Goal: Information Seeking & Learning: Learn about a topic

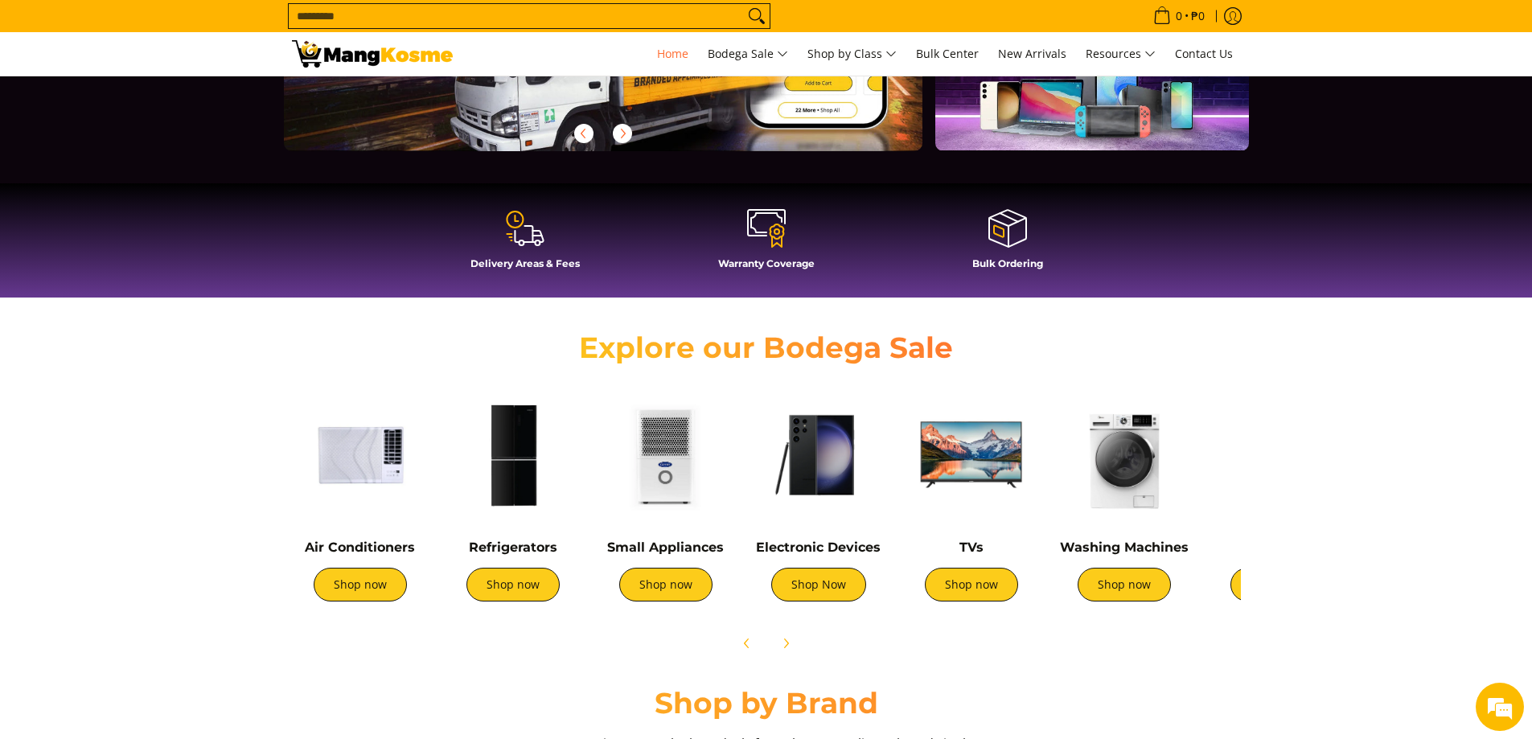
scroll to position [0, 639]
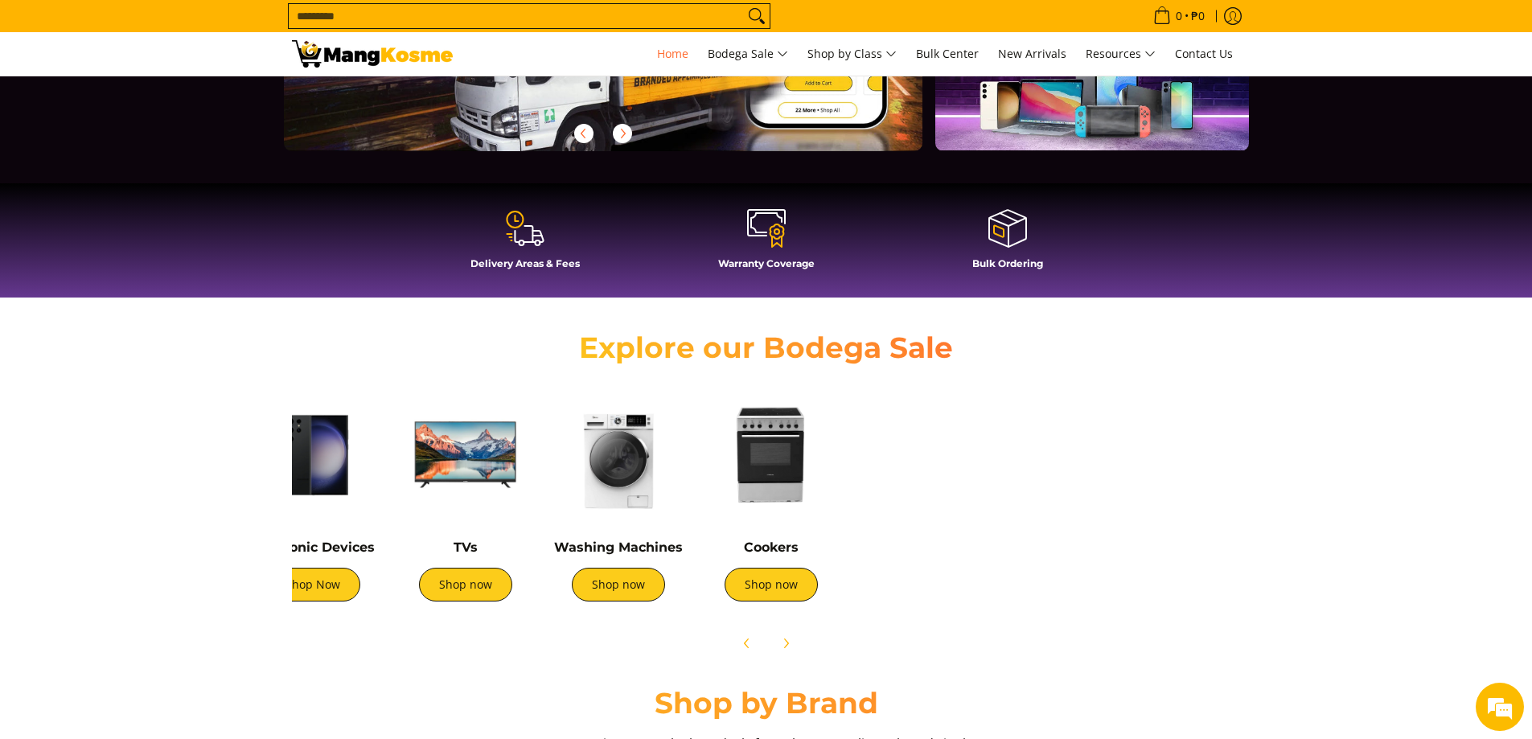
drag, startPoint x: 1154, startPoint y: 493, endPoint x: 662, endPoint y: 479, distance: 493.0
click at [650, 485] on img at bounding box center [618, 455] width 137 height 137
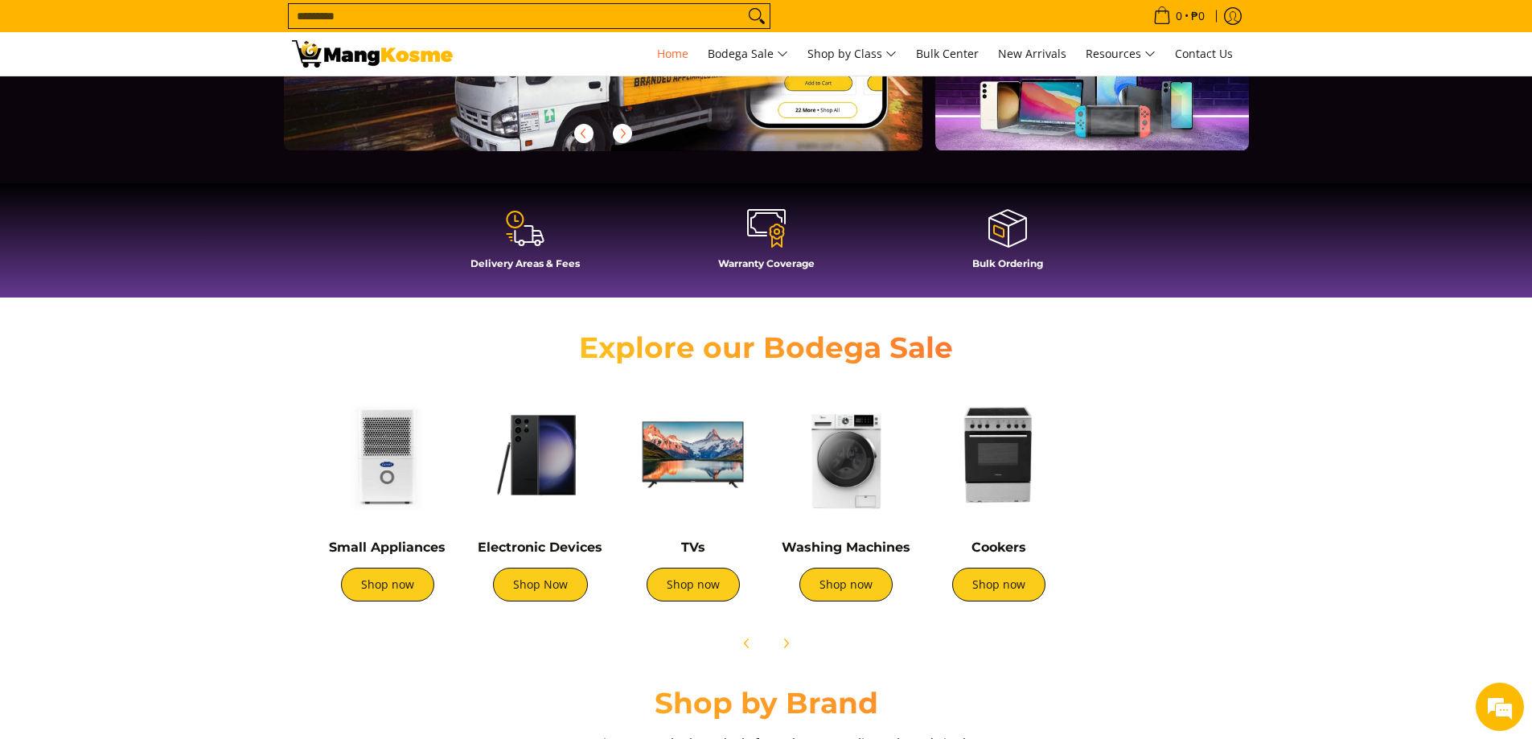
drag, startPoint x: 728, startPoint y: 498, endPoint x: 937, endPoint y: 533, distance: 212.0
click at [961, 507] on img at bounding box center [998, 455] width 137 height 137
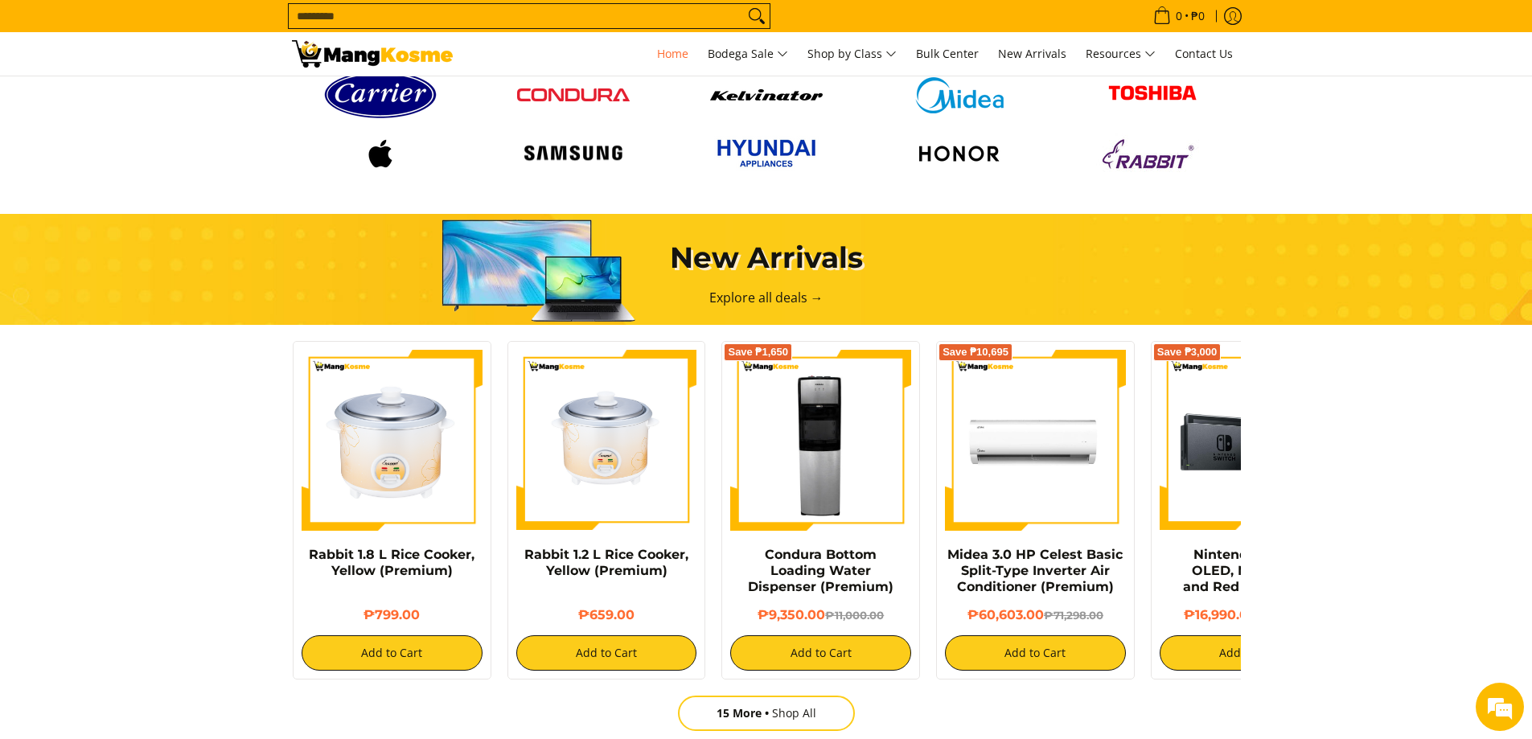
scroll to position [0, 322]
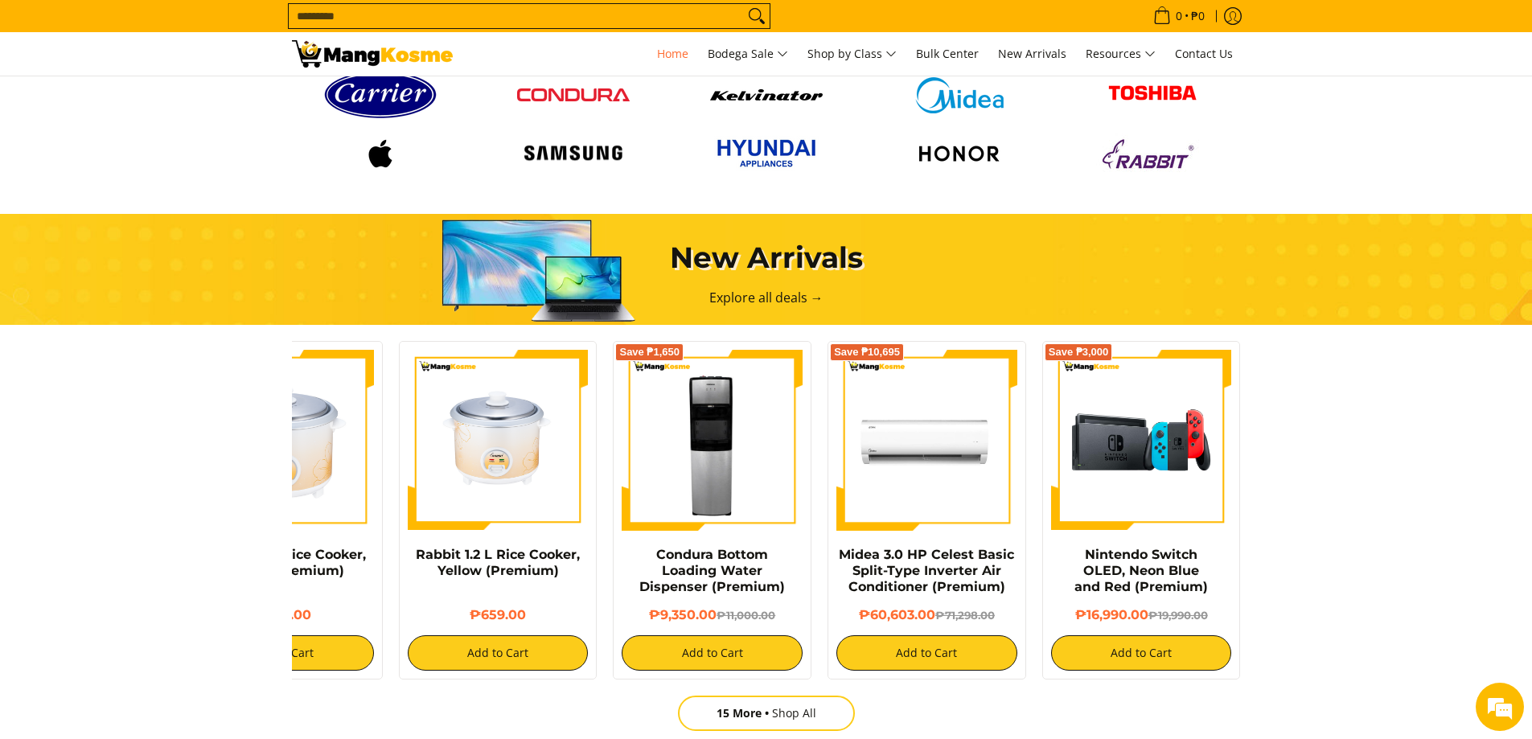
drag, startPoint x: 966, startPoint y: 464, endPoint x: 589, endPoint y: 478, distance: 377.3
click at [589, 478] on div "Rabbit Electric Non-Stick Dry Iron 5188C (Premium) ₱419.00 Add to Cart Rabbit 1…" at bounding box center [605, 506] width 1286 height 347
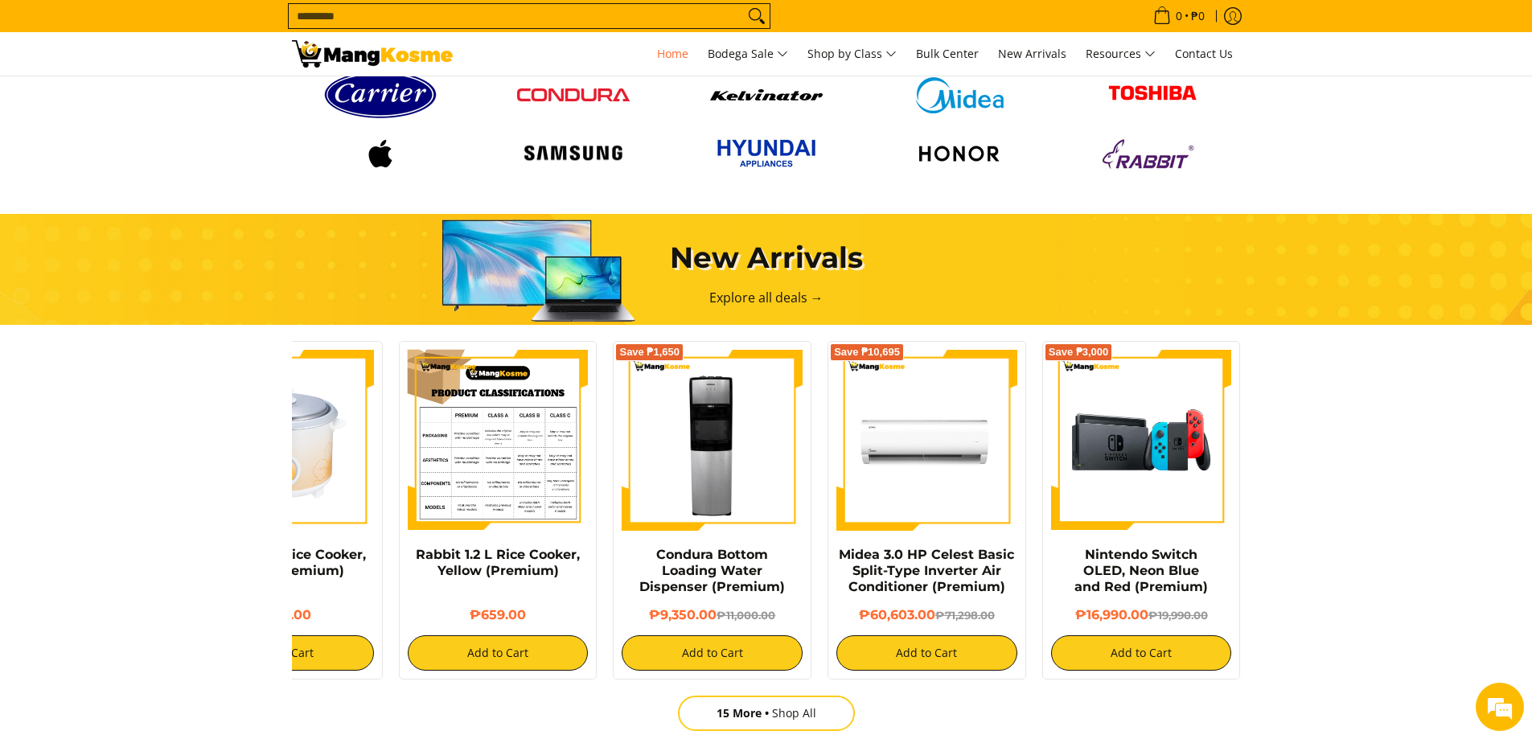
drag, startPoint x: 1175, startPoint y: 458, endPoint x: 513, endPoint y: 471, distance: 661.8
click at [513, 471] on div "Rabbit Electric Non-Stick Dry Iron 5188C (Premium) ₱419.00 Add to Cart Rabbit 1…" at bounding box center [605, 506] width 1286 height 347
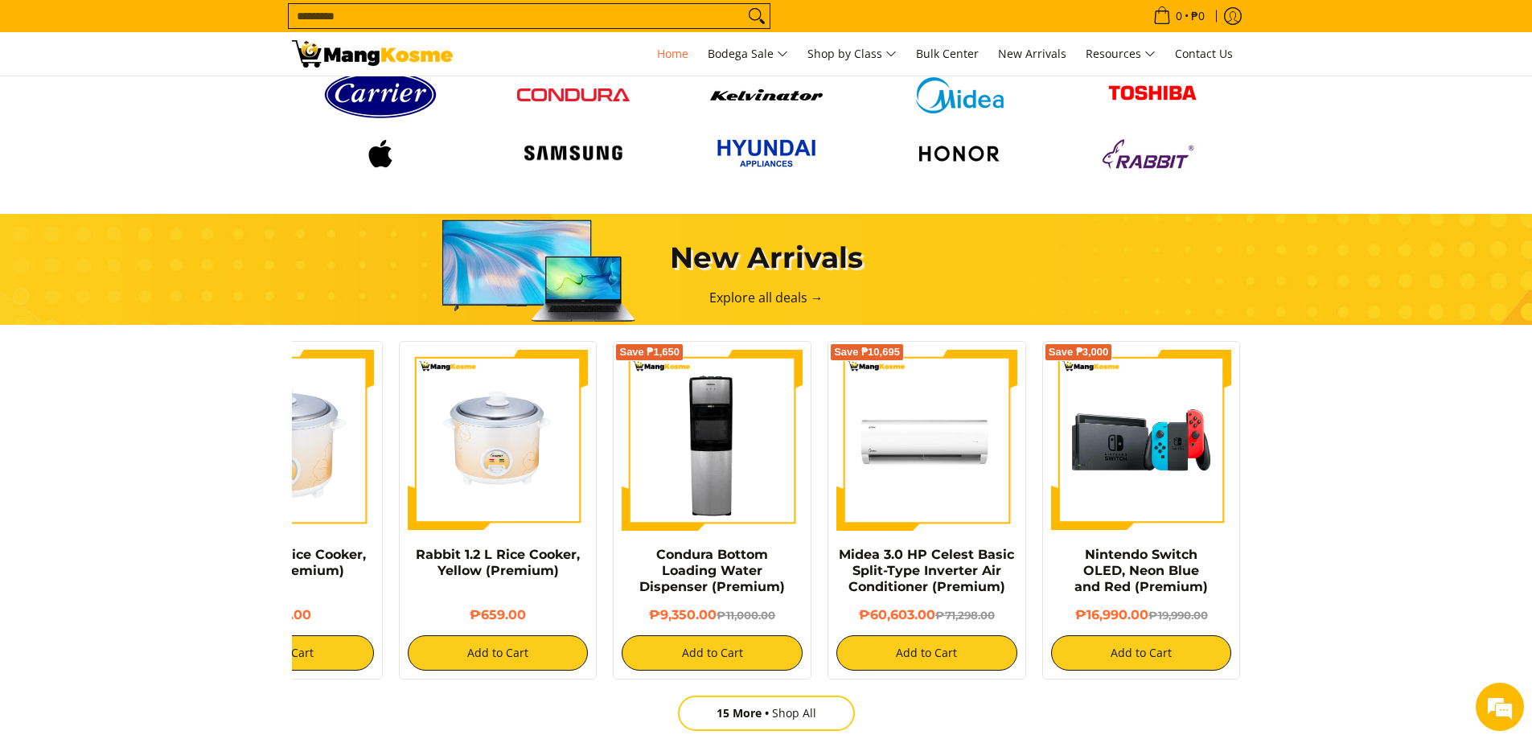
scroll to position [0, 2557]
drag, startPoint x: 1206, startPoint y: 568, endPoint x: 1004, endPoint y: 589, distance: 202.8
click at [1012, 591] on div "Rabbit Electric Non-Stick Dry Iron 5188C (Premium) ₱419.00 Add to Cart Rabbit 1…" at bounding box center [605, 506] width 1286 height 347
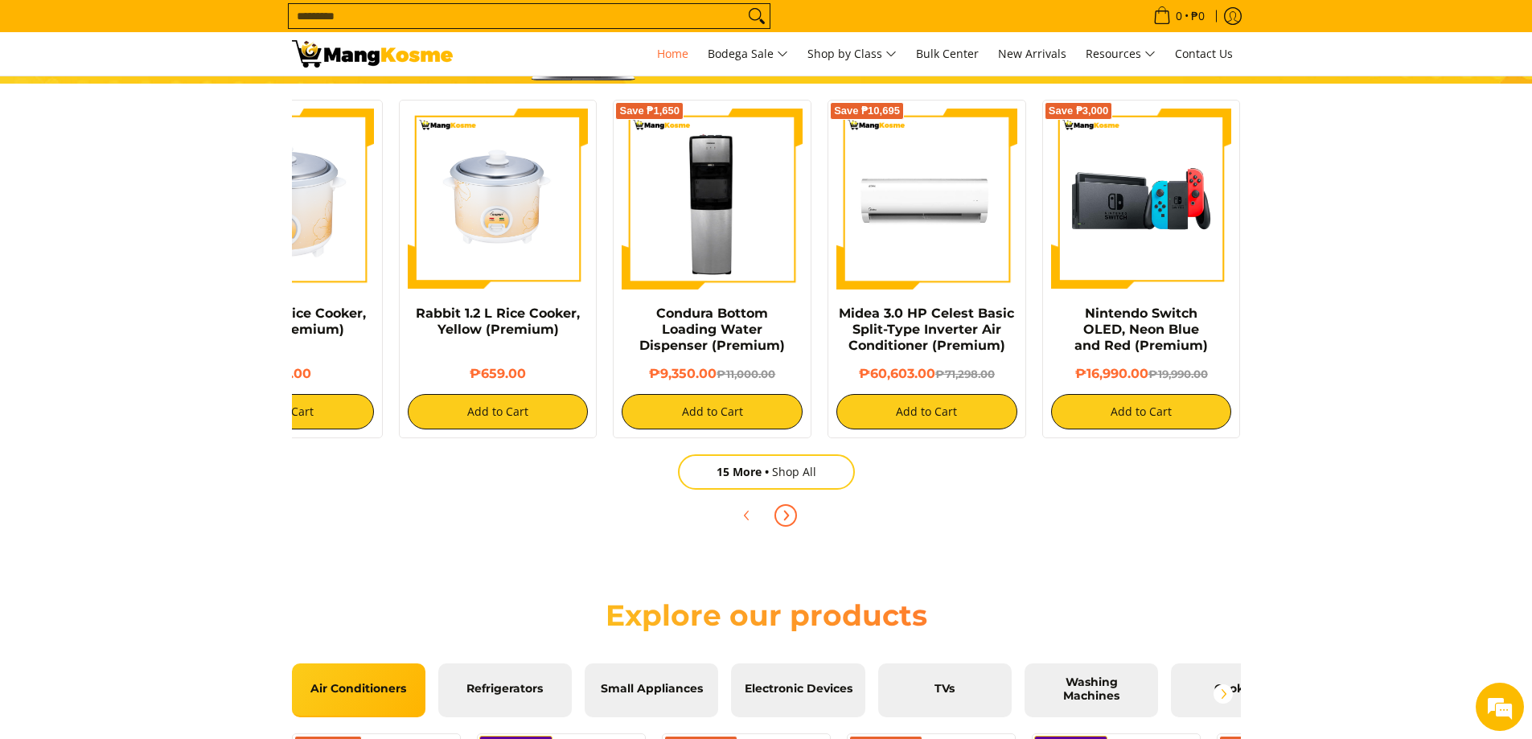
scroll to position [0, 0]
click at [787, 512] on icon "Next" at bounding box center [785, 515] width 13 height 13
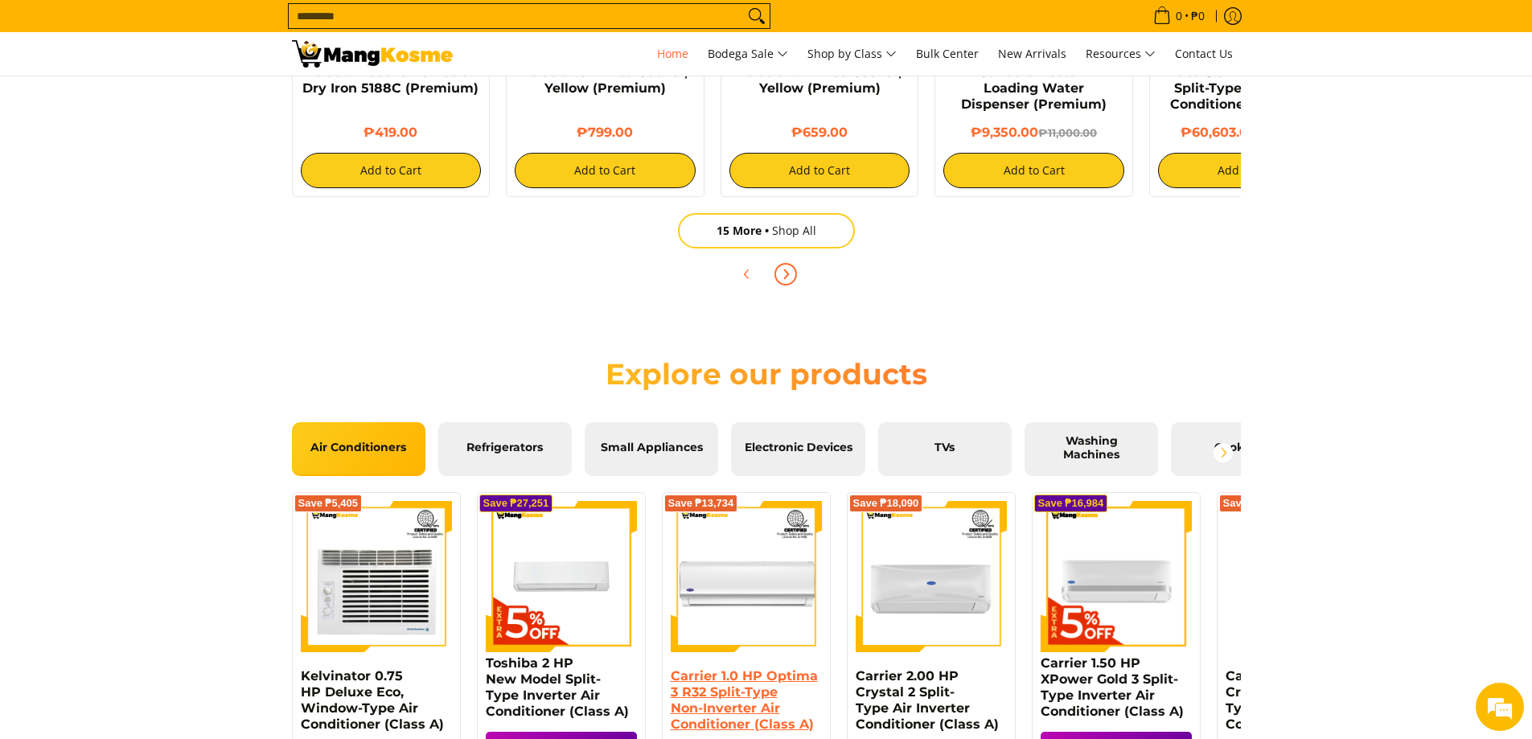
scroll to position [1769, 0]
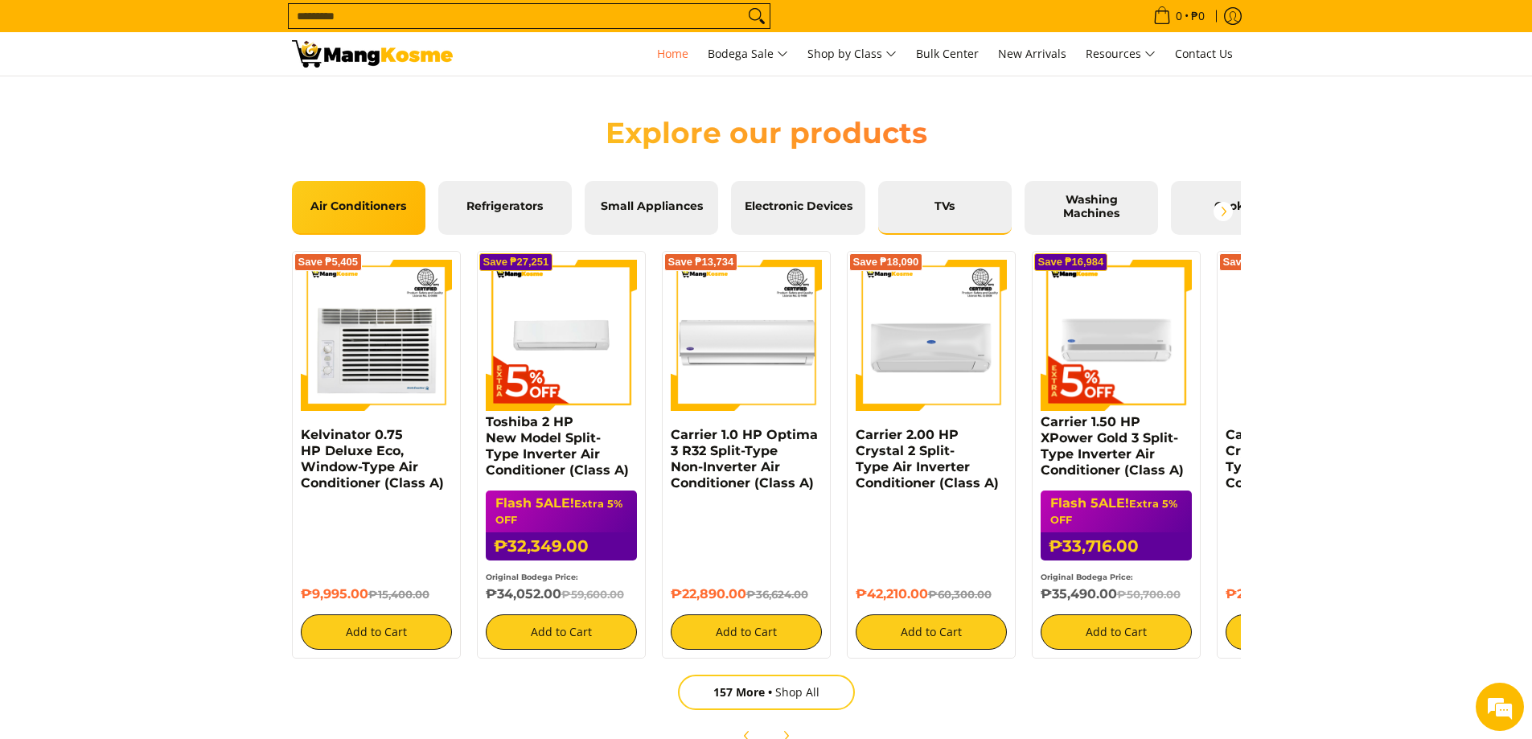
click at [983, 221] on link "TVs" at bounding box center [944, 208] width 133 height 54
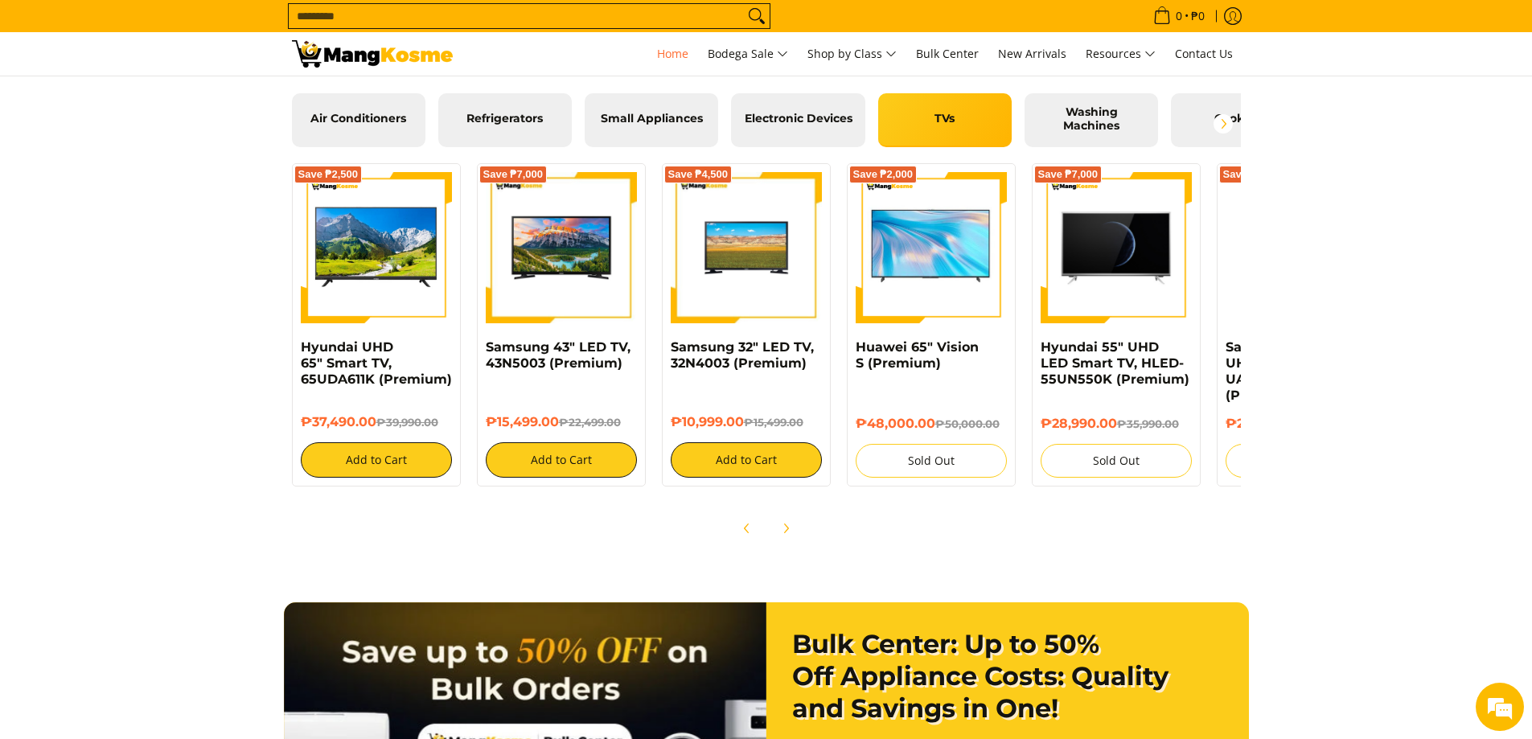
scroll to position [1849, 0]
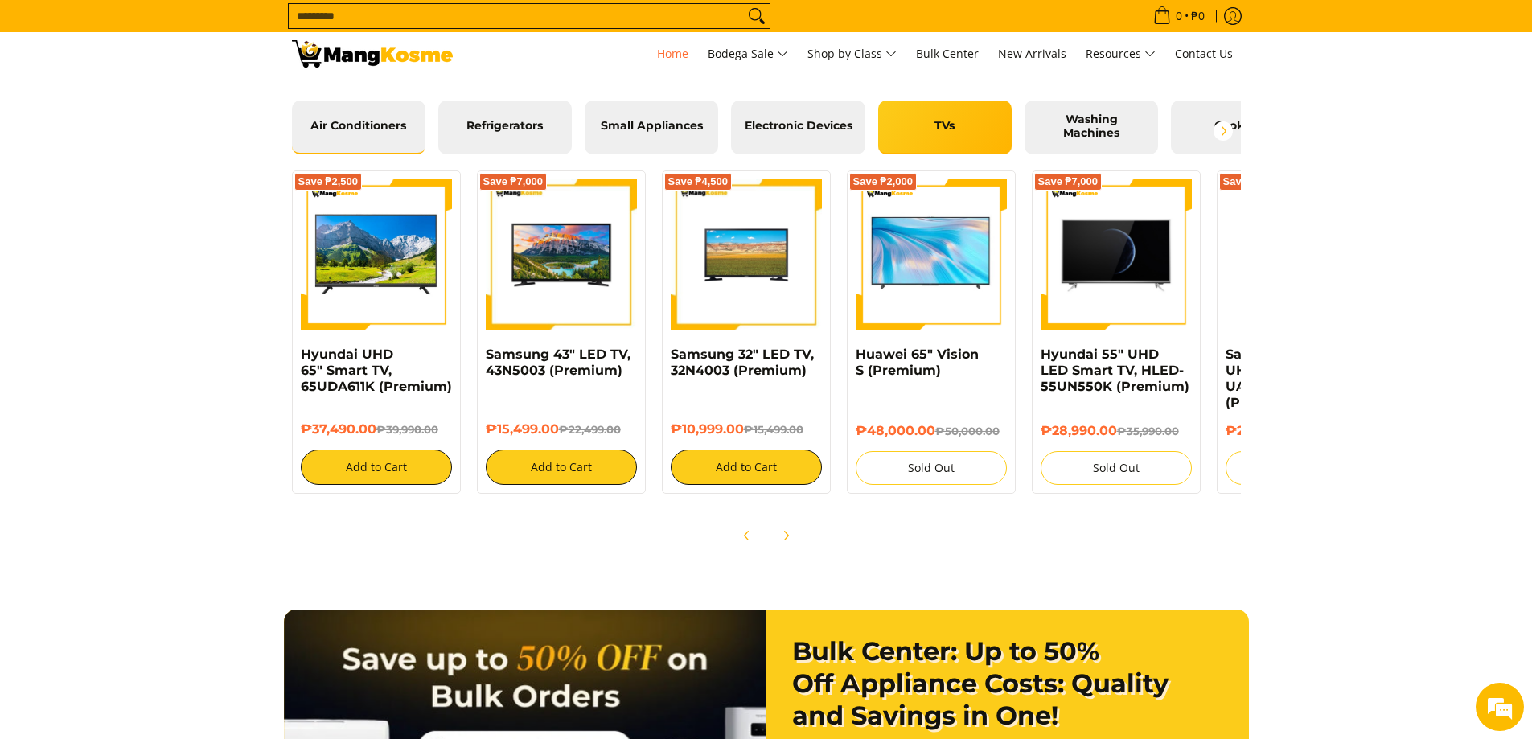
click at [358, 141] on link "Air Conditioners" at bounding box center [358, 127] width 133 height 54
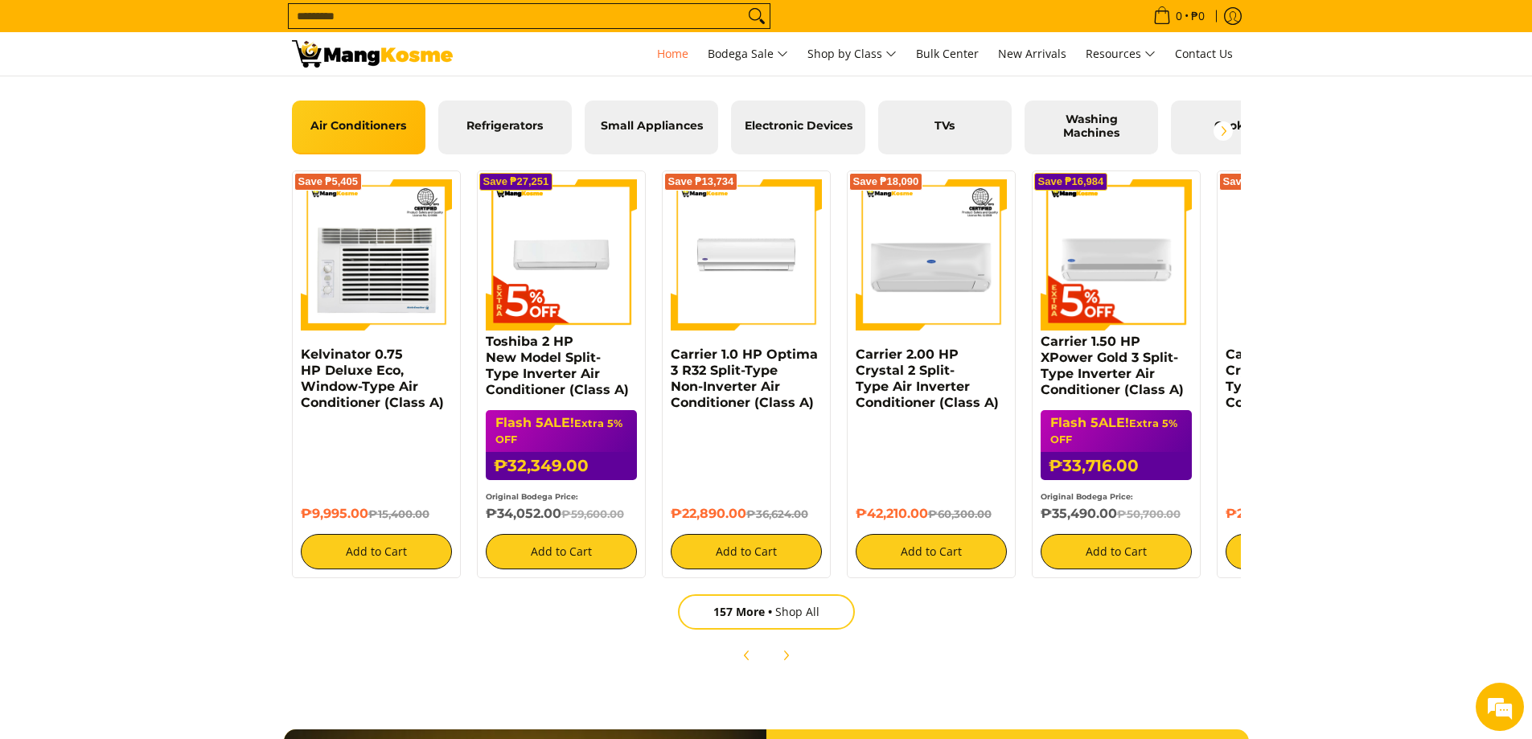
scroll to position [1769, 0]
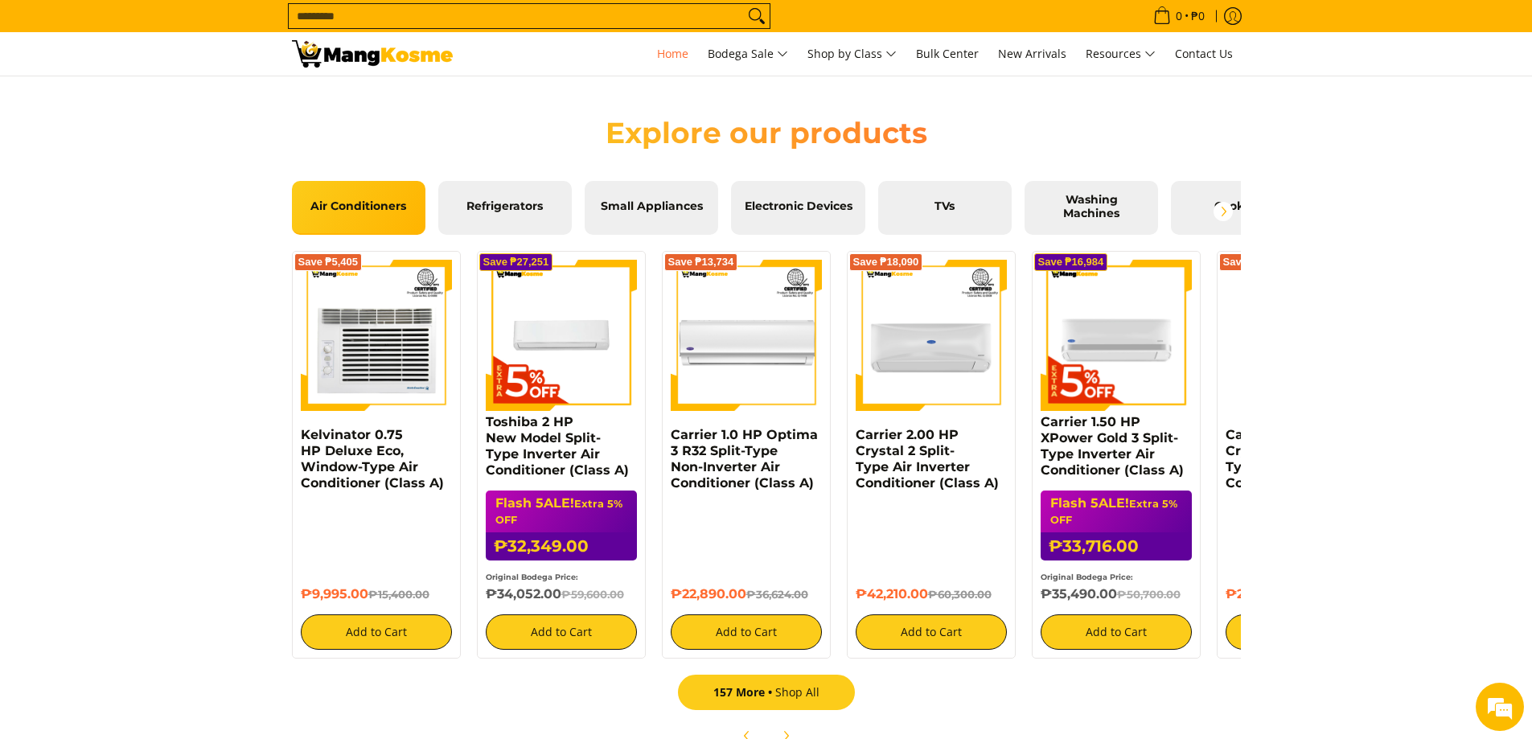
click at [824, 691] on link "157 More Shop All" at bounding box center [766, 692] width 177 height 35
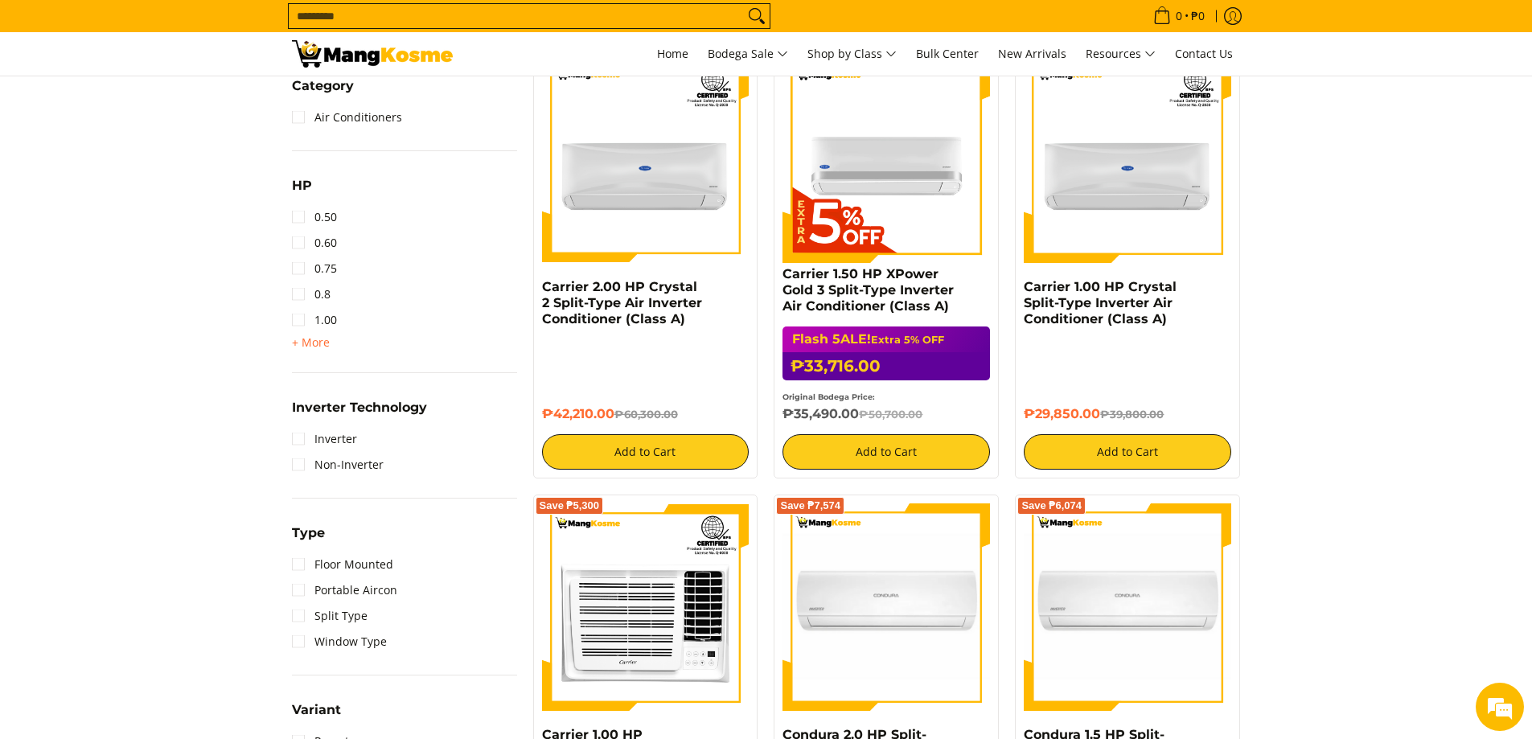
scroll to position [804, 0]
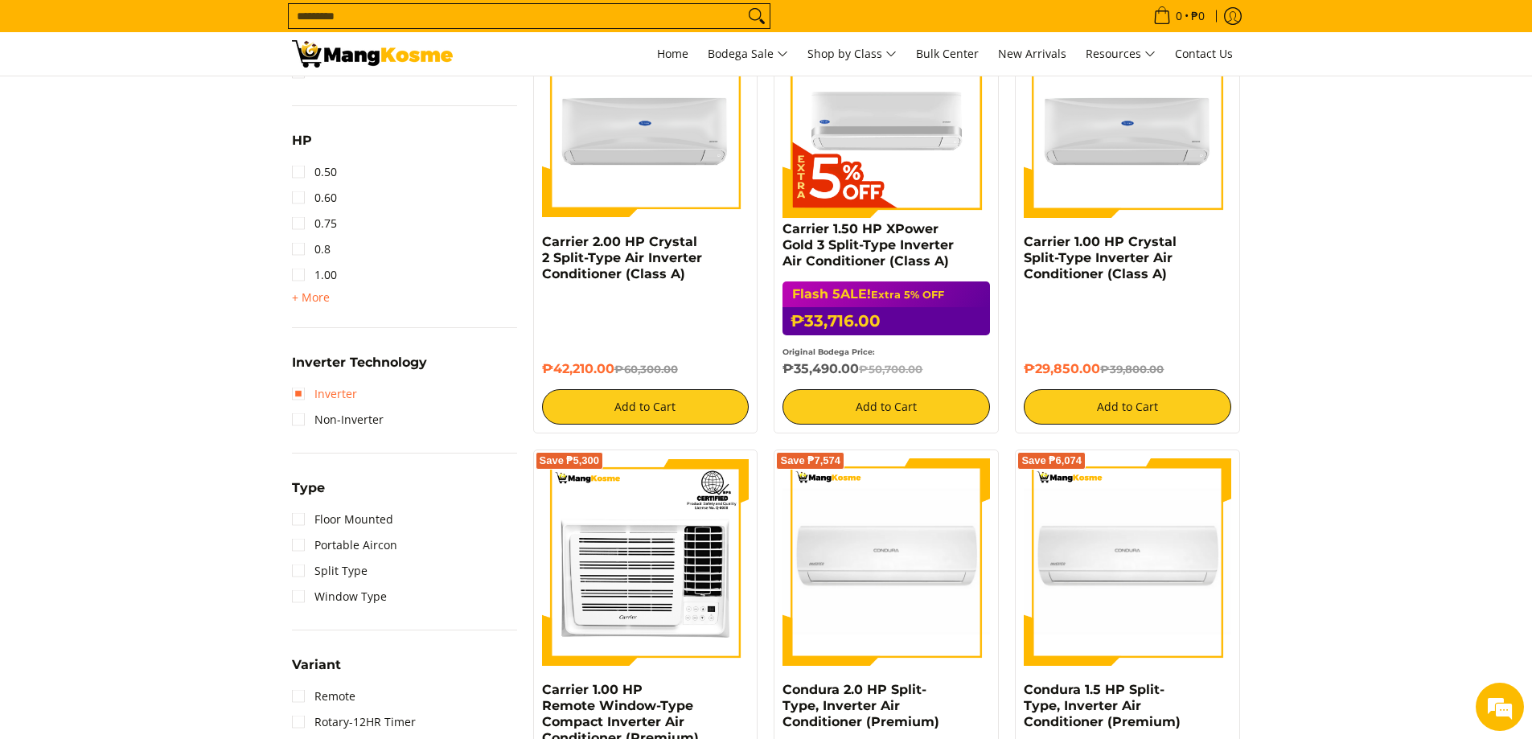
click at [306, 398] on link "Inverter" at bounding box center [324, 394] width 65 height 26
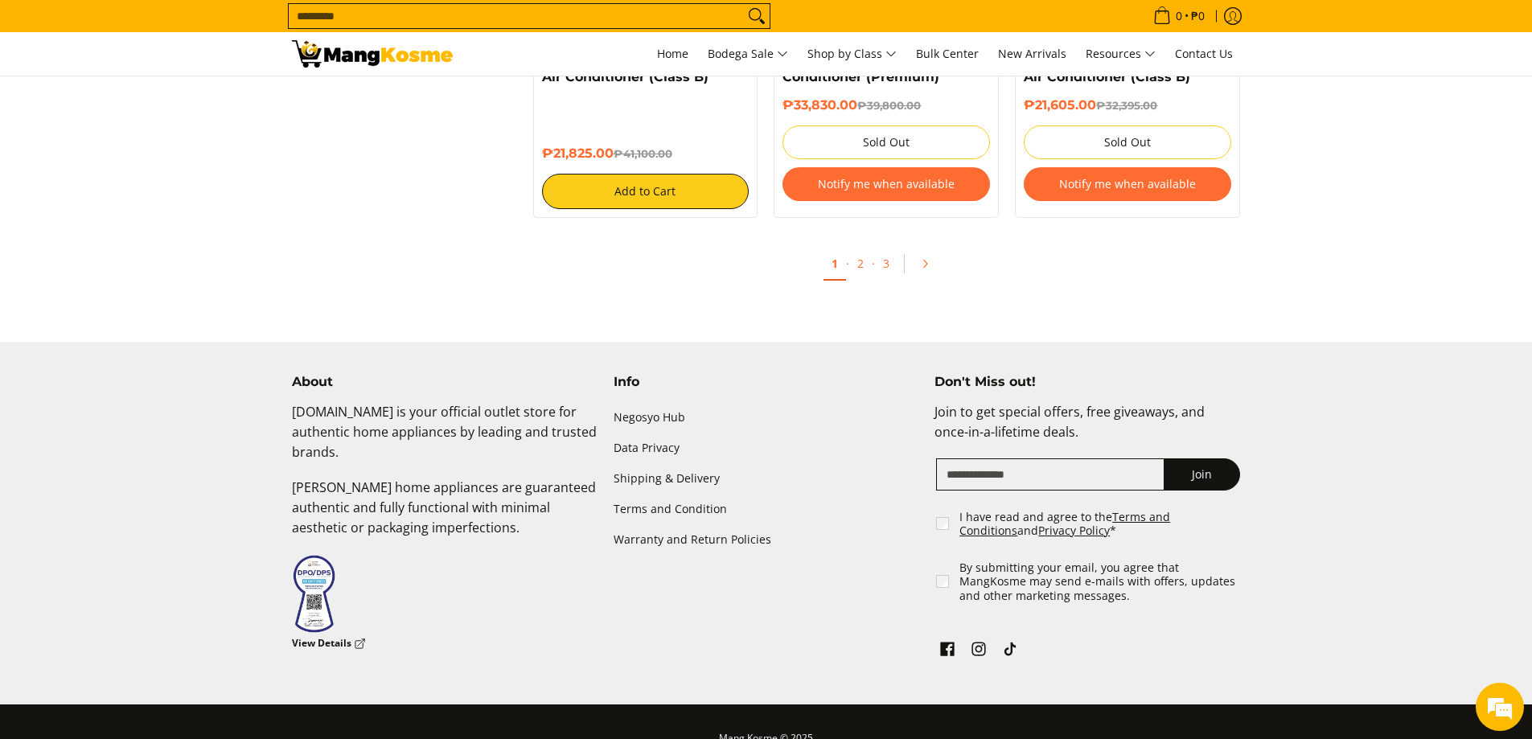
scroll to position [3540, 0]
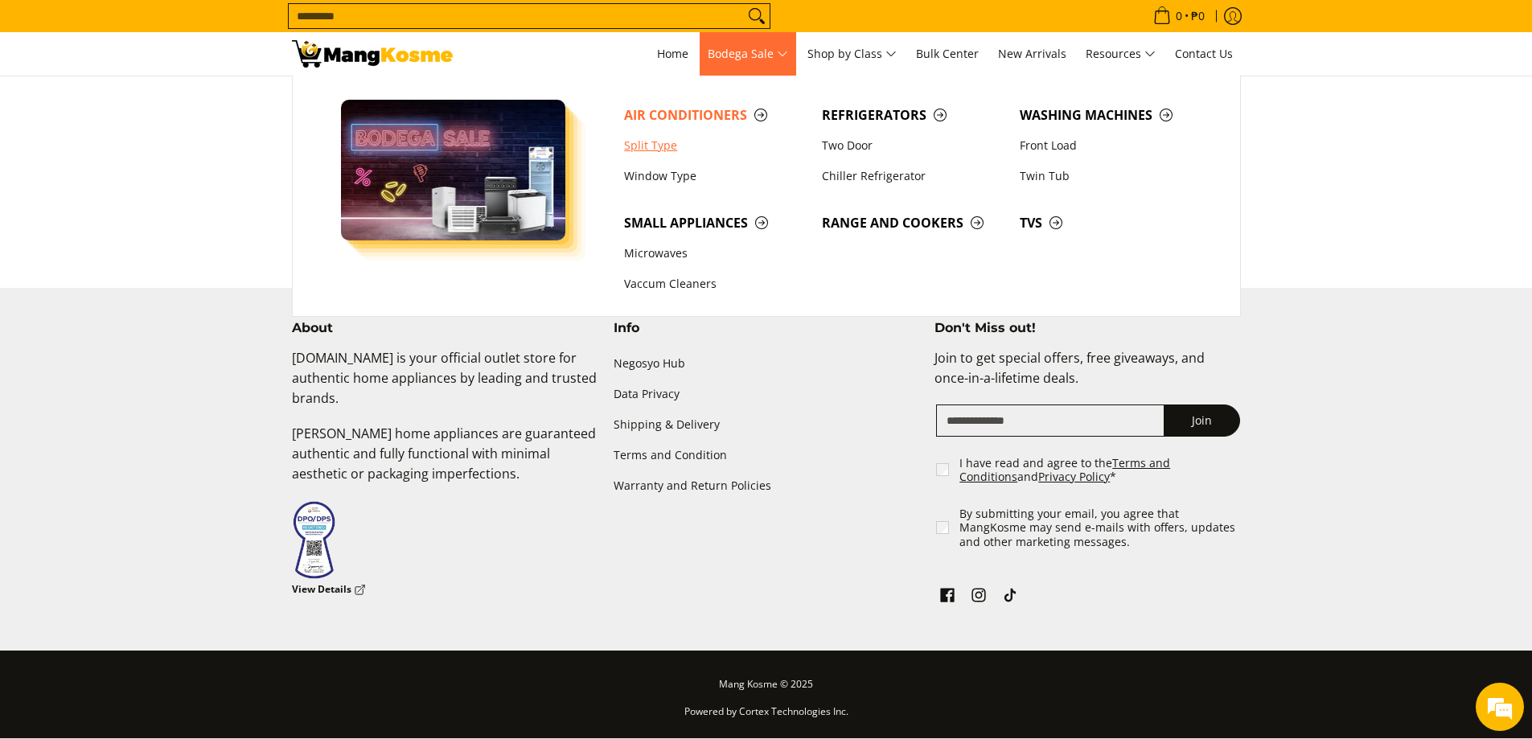
click at [641, 147] on link "Split Type" at bounding box center [715, 145] width 198 height 31
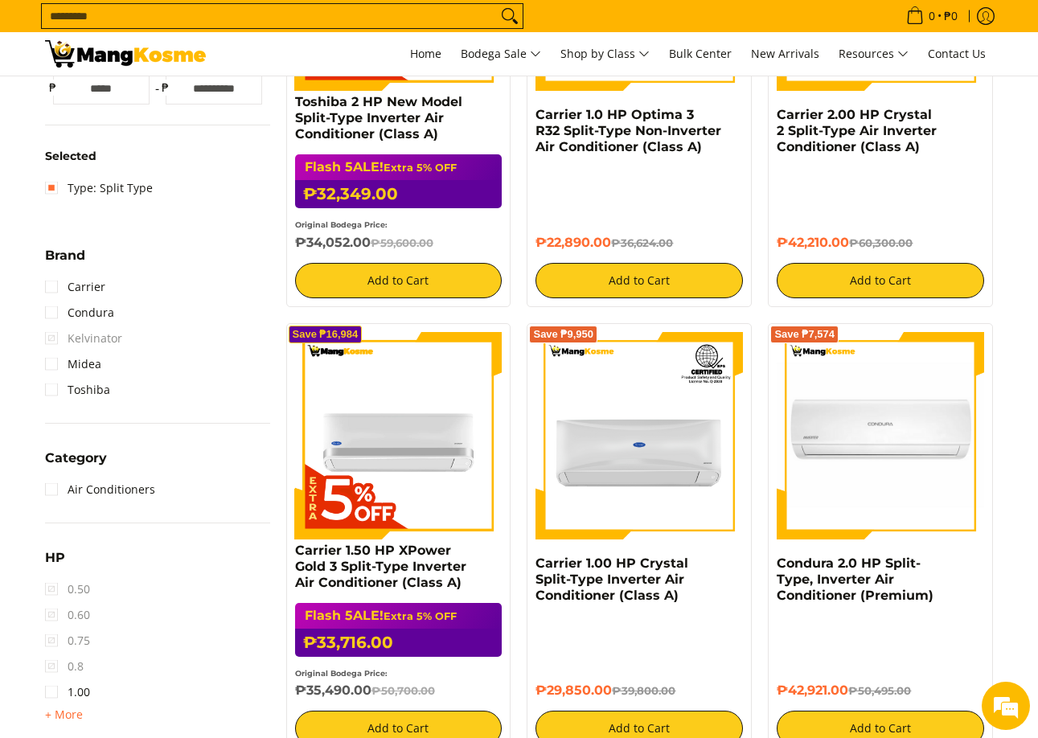
scroll to position [884, 0]
